Goal: Find specific page/section: Find specific page/section

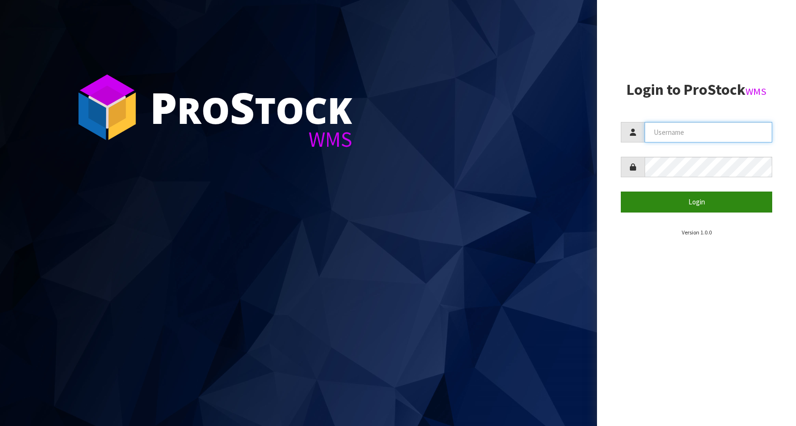
type input "KitchenAid"
click at [703, 198] on button "Login" at bounding box center [696, 201] width 151 height 20
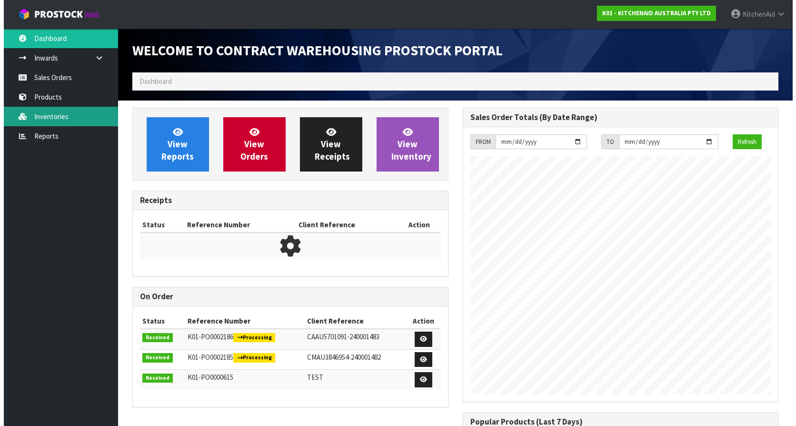
scroll to position [528, 330]
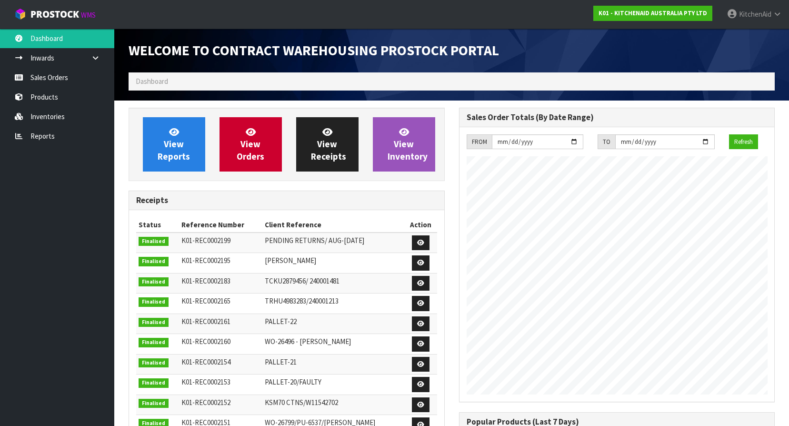
click at [225, 85] on ol "Dashboard" at bounding box center [452, 81] width 646 height 18
click at [181, 78] on ol "Dashboard" at bounding box center [452, 81] width 646 height 18
click at [170, 81] on ol "Dashboard" at bounding box center [452, 81] width 646 height 18
click at [167, 78] on span "Dashboard" at bounding box center [152, 81] width 32 height 9
click at [54, 83] on link "Sales Orders" at bounding box center [57, 78] width 114 height 20
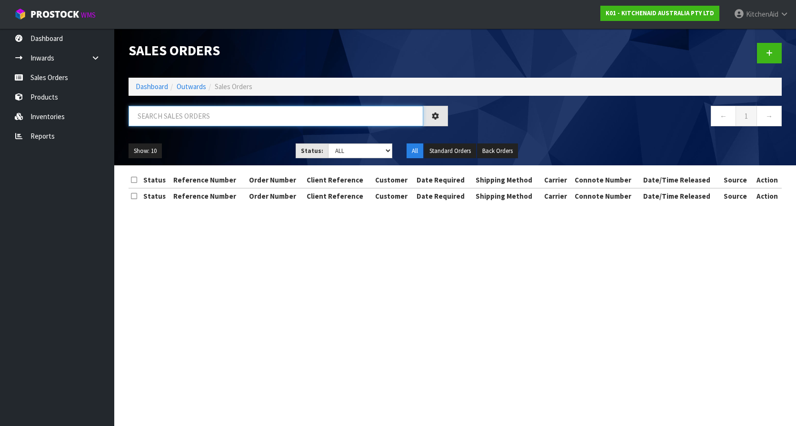
click at [168, 125] on input "text" at bounding box center [276, 116] width 295 height 20
paste input "WPW10600940"
type input "WPW10600940"
drag, startPoint x: 128, startPoint y: 116, endPoint x: 67, endPoint y: 117, distance: 61.4
click at [67, 117] on body "Toggle navigation ProStock WMS K01 - KITCHENAID AUSTRALIA PTY LTD [GEOGRAPHIC_D…" at bounding box center [398, 213] width 796 height 426
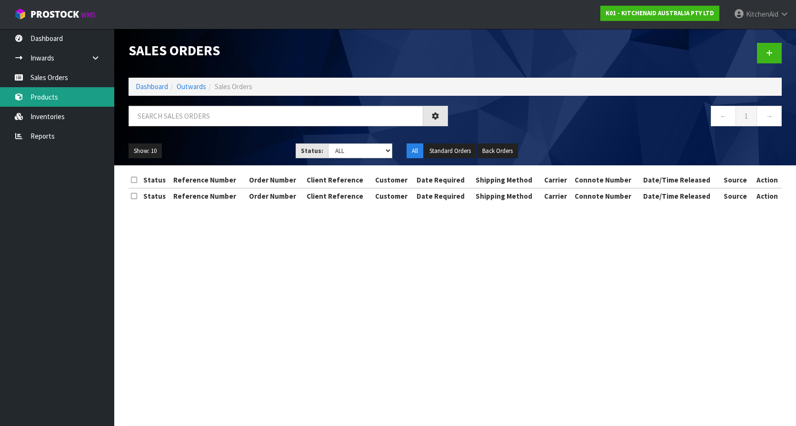
click at [41, 101] on link "Products" at bounding box center [57, 97] width 114 height 20
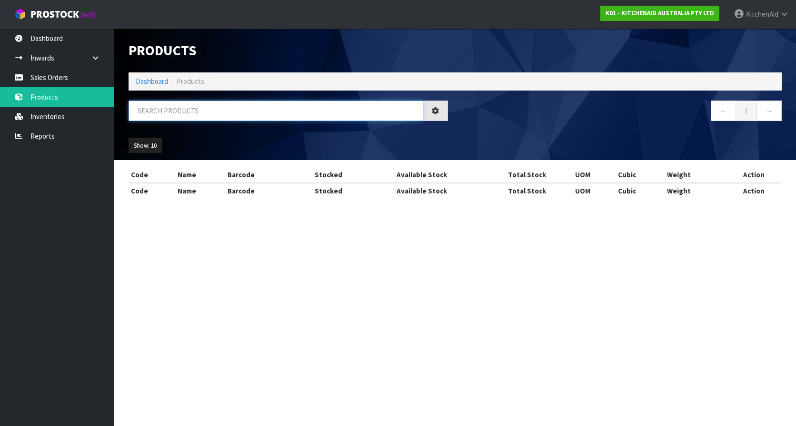
click at [181, 111] on input "text" at bounding box center [276, 110] width 295 height 20
paste input "WPW10600940"
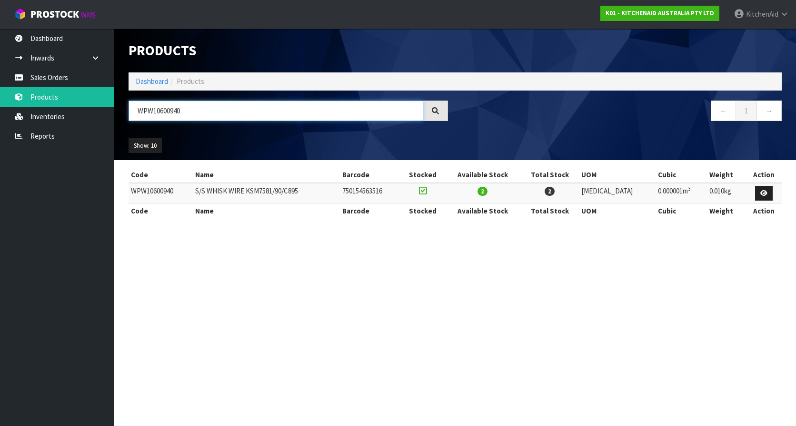
type input "WPW10600940"
click at [440, 344] on section "Products Import Products Drop file here to import csv template Dashboard Produc…" at bounding box center [398, 213] width 796 height 426
drag, startPoint x: 130, startPoint y: 189, endPoint x: 180, endPoint y: 190, distance: 51.0
click at [180, 190] on td "WPW10600940" at bounding box center [161, 193] width 64 height 20
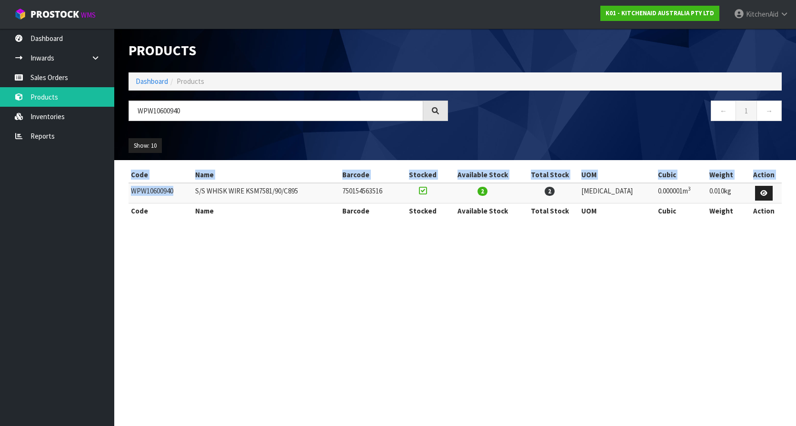
drag, startPoint x: 180, startPoint y: 190, endPoint x: 119, endPoint y: 192, distance: 61.4
click at [119, 192] on section "Code Name Barcode Stocked Available Stock Total Stock UOM Cubic Weight Action W…" at bounding box center [455, 197] width 682 height 75
drag, startPoint x: 119, startPoint y: 192, endPoint x: 161, endPoint y: 195, distance: 42.0
click at [161, 195] on td "WPW10600940" at bounding box center [161, 193] width 64 height 20
click at [174, 191] on td "WPW10600940" at bounding box center [161, 193] width 64 height 20
